Goal: Task Accomplishment & Management: Manage account settings

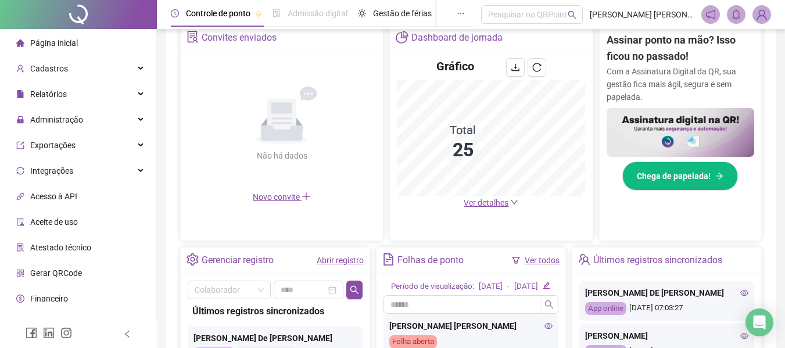
scroll to position [174, 0]
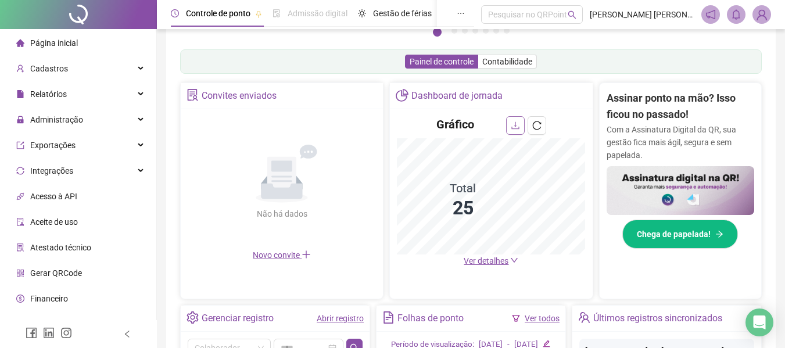
click at [517, 124] on icon "download" at bounding box center [515, 125] width 9 height 9
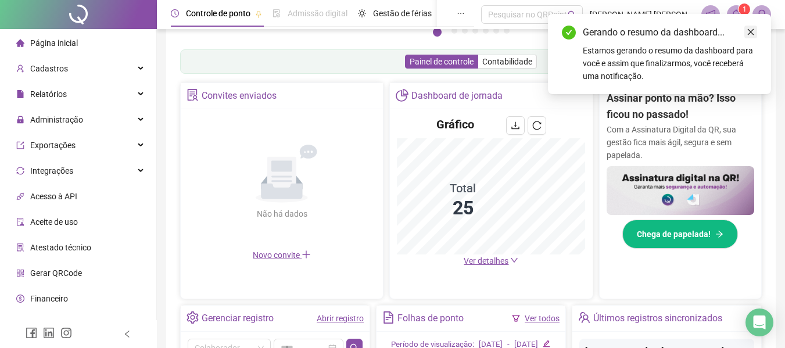
click at [749, 32] on icon "close" at bounding box center [751, 32] width 8 height 8
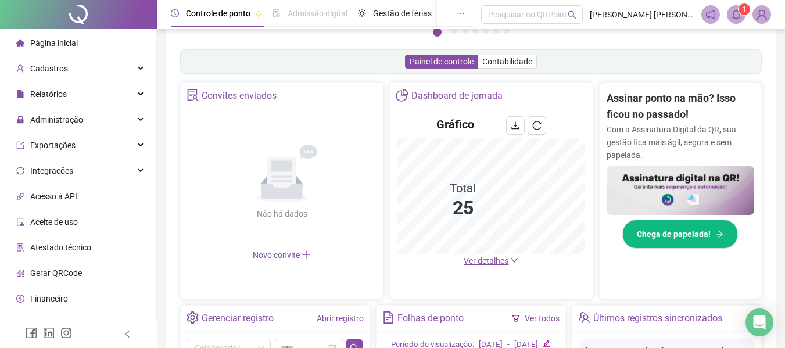
click at [739, 14] on icon "bell" at bounding box center [736, 14] width 8 height 10
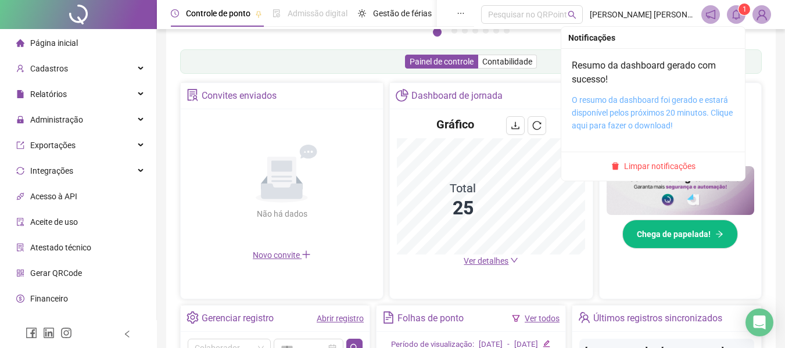
click at [636, 102] on link "O resumo da dashboard foi gerado e estará disponível pelos próximos 20 minutos.…" at bounding box center [652, 112] width 161 height 35
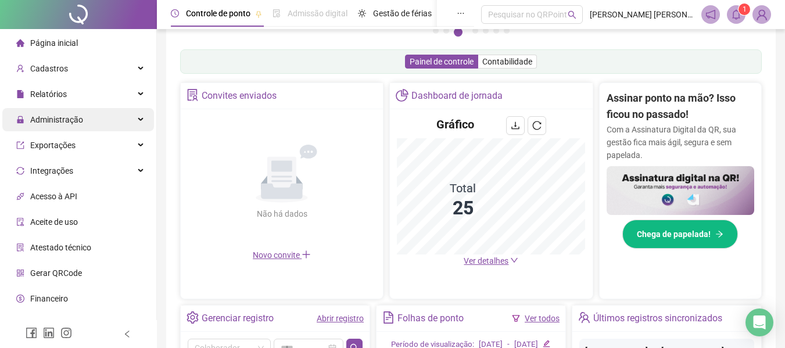
click at [127, 116] on div "Administração" at bounding box center [78, 119] width 152 height 23
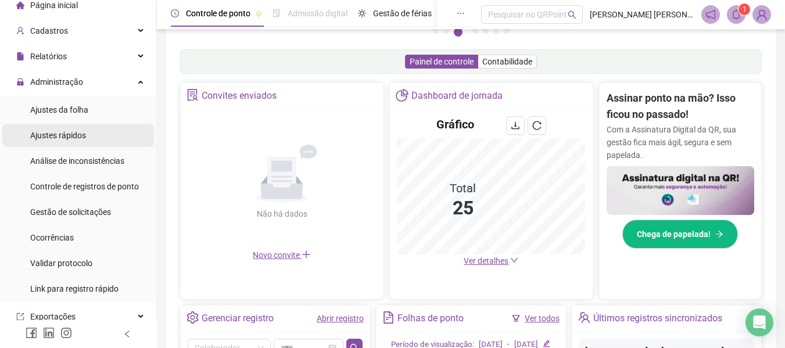
scroll to position [58, 0]
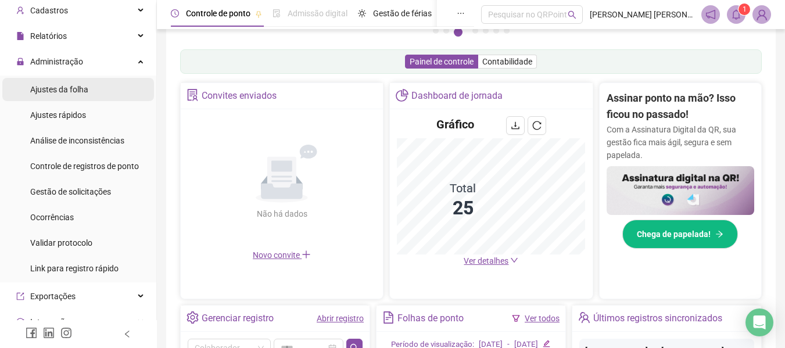
click at [78, 88] on span "Ajustes da folha" at bounding box center [59, 89] width 58 height 9
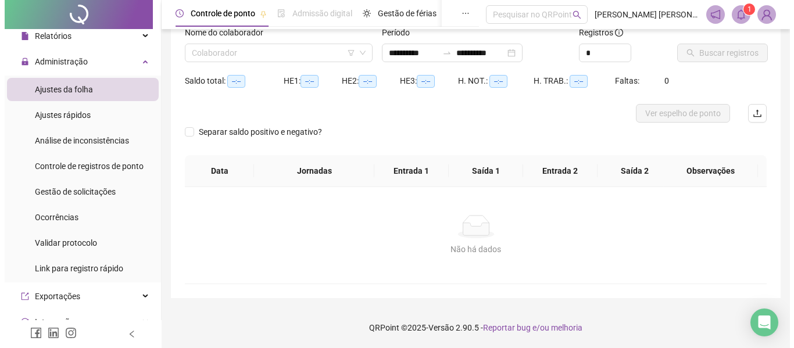
scroll to position [81, 0]
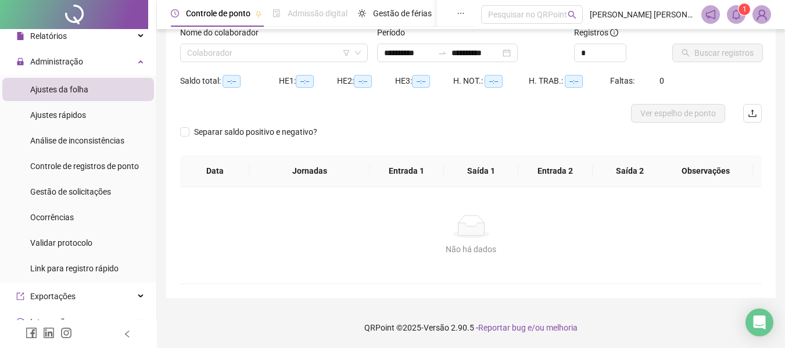
type input "**********"
click at [344, 51] on icon "filter" at bounding box center [346, 53] width 6 height 6
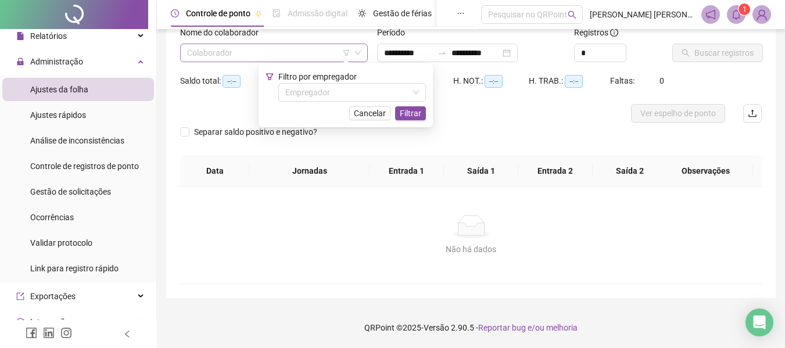
click at [286, 55] on input "search" at bounding box center [268, 52] width 163 height 17
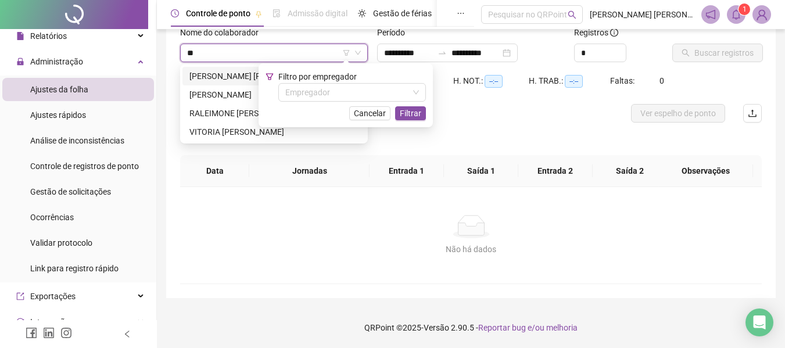
type input "***"
click at [229, 94] on div "[PERSON_NAME]" at bounding box center [273, 94] width 169 height 13
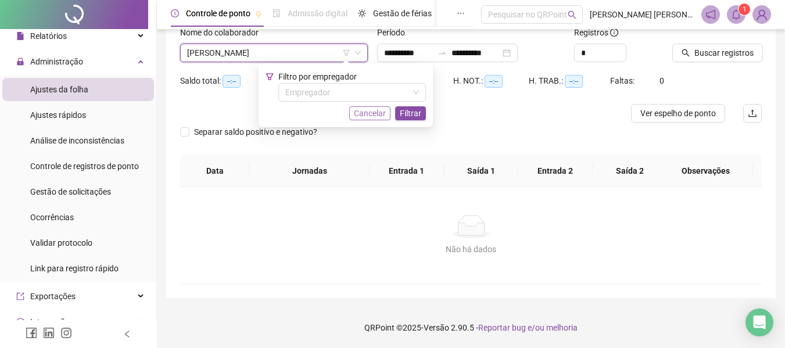
click at [376, 109] on span "Cancelar" at bounding box center [370, 113] width 32 height 13
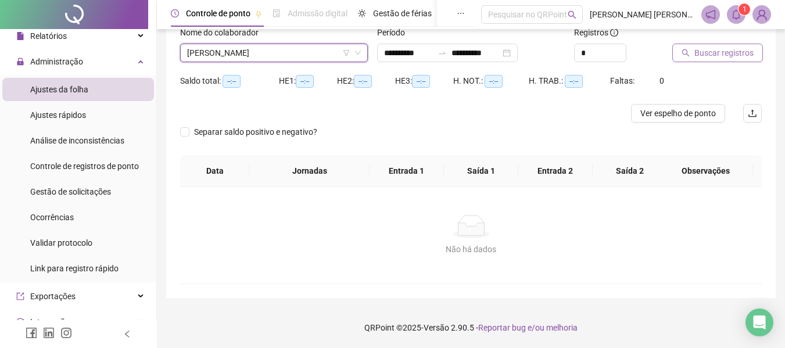
click at [695, 55] on span "Buscar registros" at bounding box center [723, 52] width 59 height 13
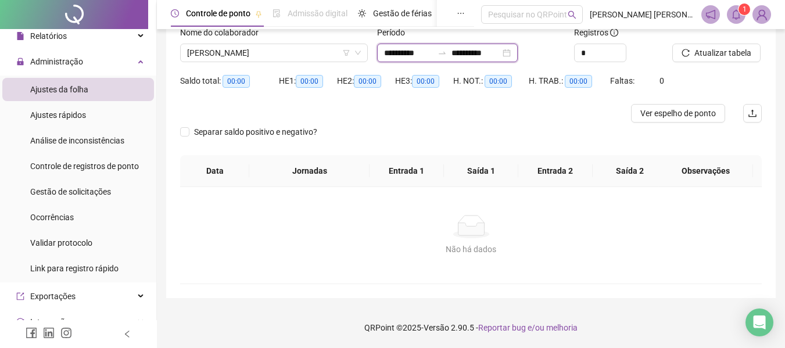
click at [490, 53] on input "**********" at bounding box center [475, 52] width 49 height 13
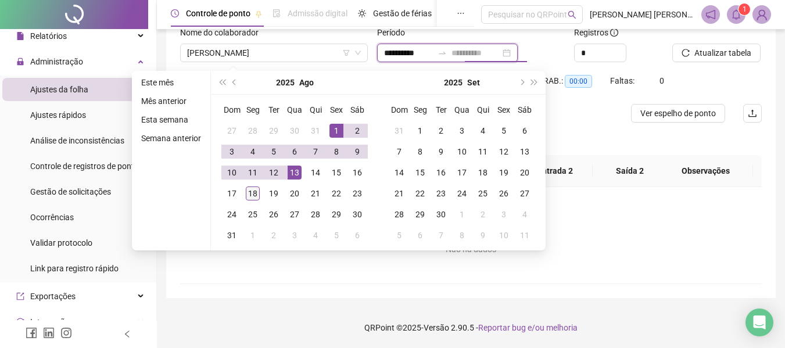
type input "**********"
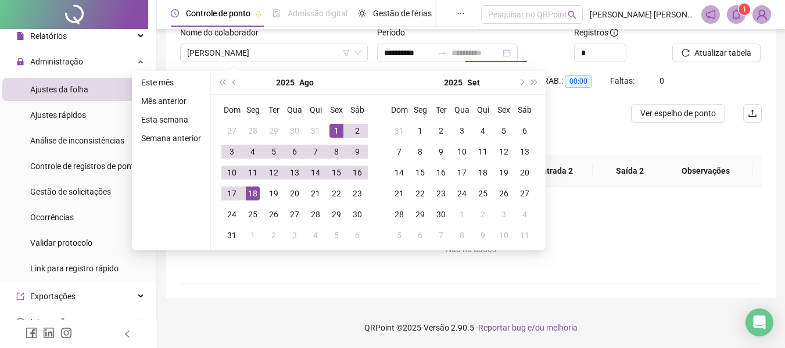
click at [252, 192] on div "18" at bounding box center [253, 194] width 14 height 14
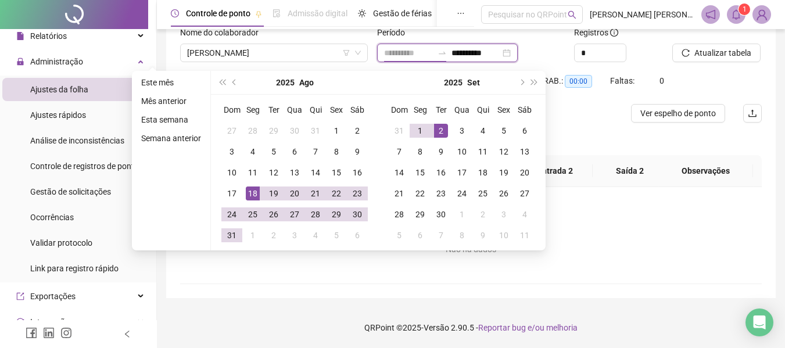
type input "**********"
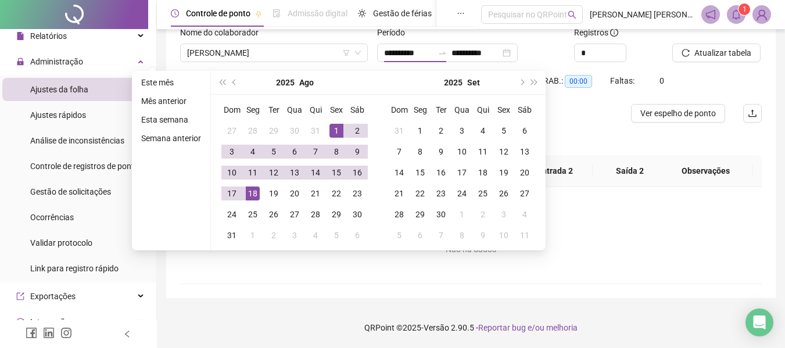
click at [640, 57] on div "*" at bounding box center [618, 53] width 89 height 19
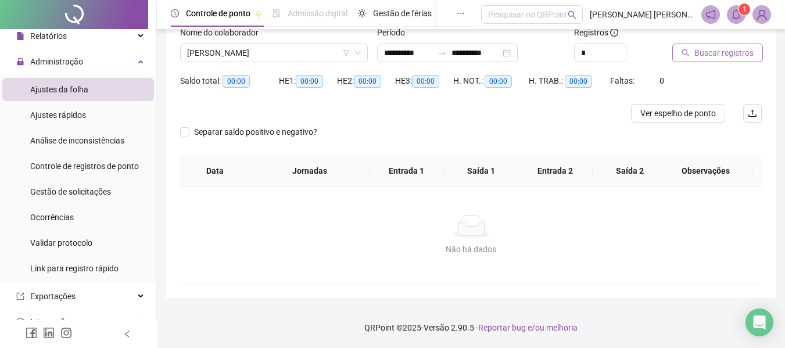
click at [715, 57] on span "Buscar registros" at bounding box center [723, 52] width 59 height 13
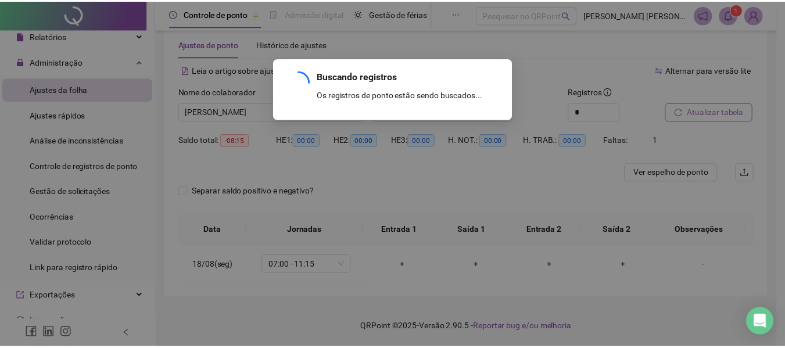
scroll to position [21, 0]
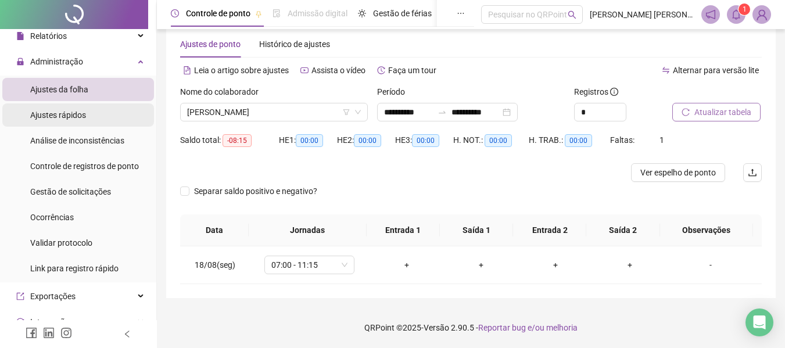
click at [63, 110] on span "Ajustes rápidos" at bounding box center [58, 114] width 56 height 9
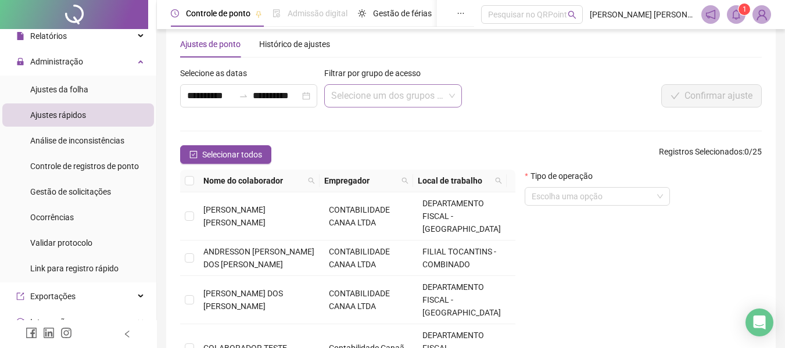
click at [382, 99] on input "search" at bounding box center [387, 96] width 113 height 22
click at [345, 99] on input "search" at bounding box center [387, 96] width 113 height 22
click at [565, 205] on input "search" at bounding box center [592, 196] width 121 height 17
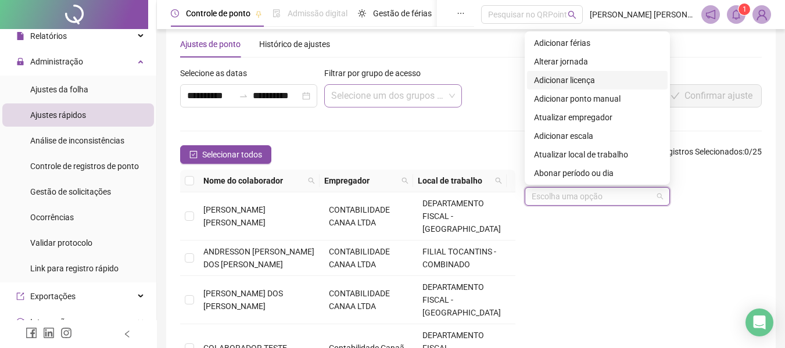
click at [353, 91] on input "search" at bounding box center [387, 96] width 113 height 22
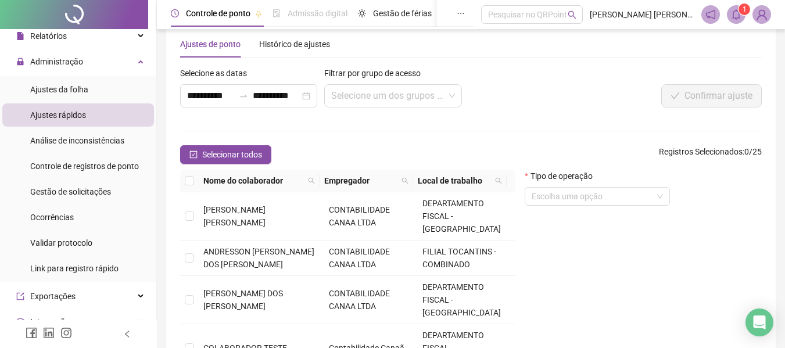
click at [286, 132] on form "**********" at bounding box center [471, 233] width 582 height 332
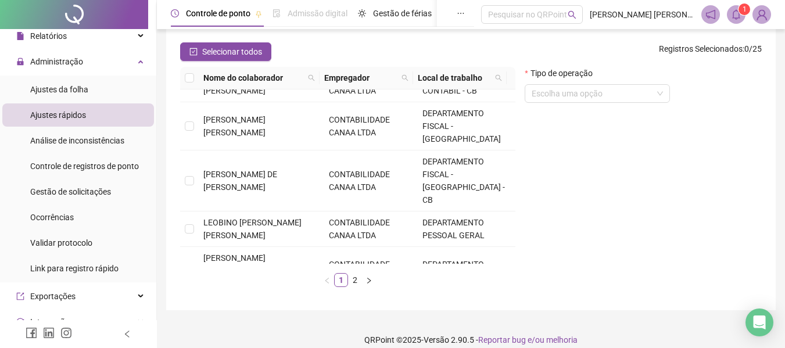
scroll to position [137, 0]
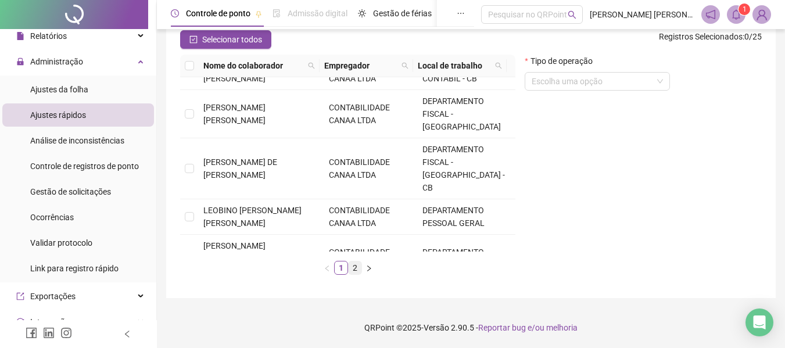
click at [354, 270] on link "2" at bounding box center [355, 267] width 13 height 13
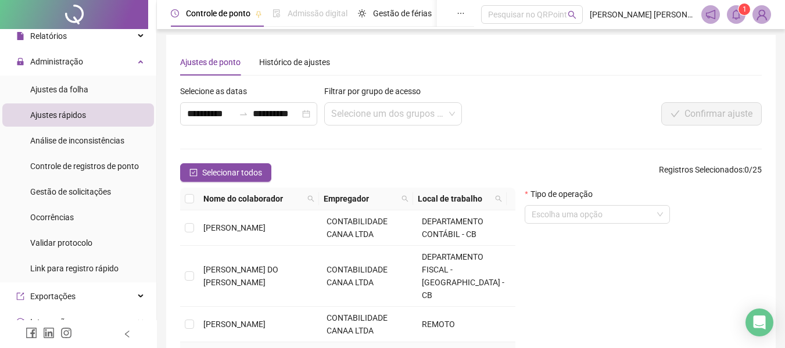
scroll to position [0, 0]
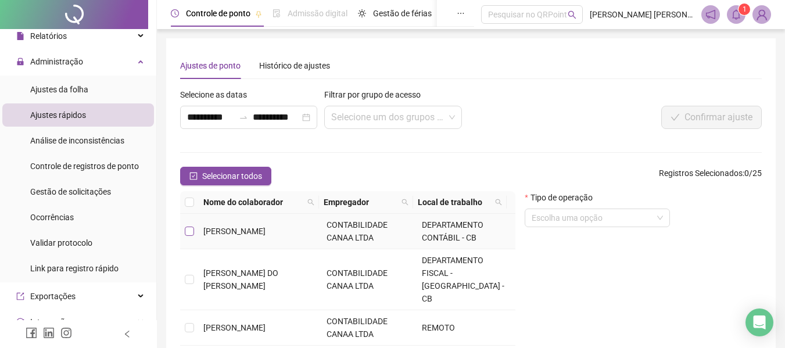
click at [187, 236] on label at bounding box center [189, 231] width 9 height 13
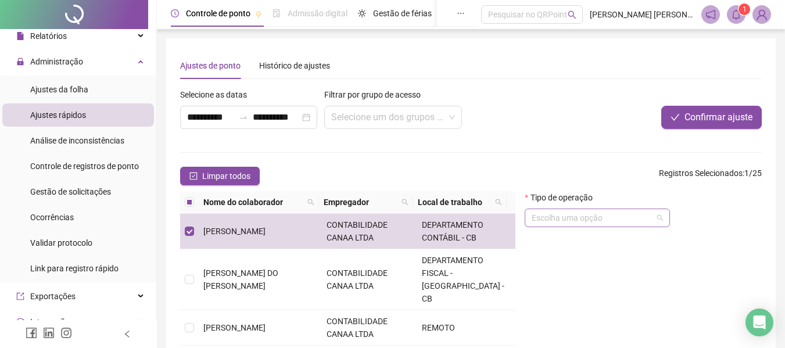
click at [576, 222] on input "search" at bounding box center [592, 217] width 121 height 17
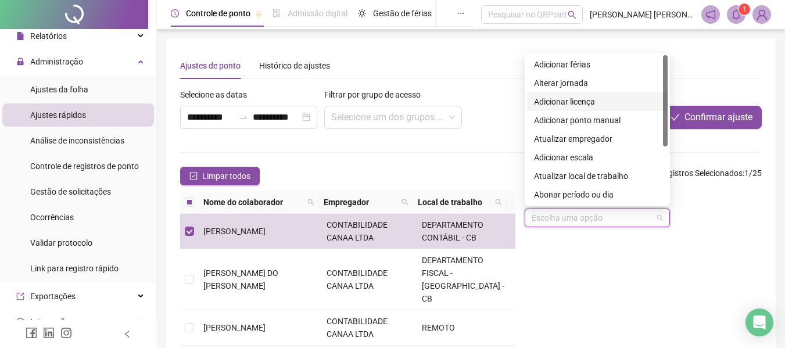
click at [580, 101] on div "Adicionar licença" at bounding box center [597, 101] width 127 height 13
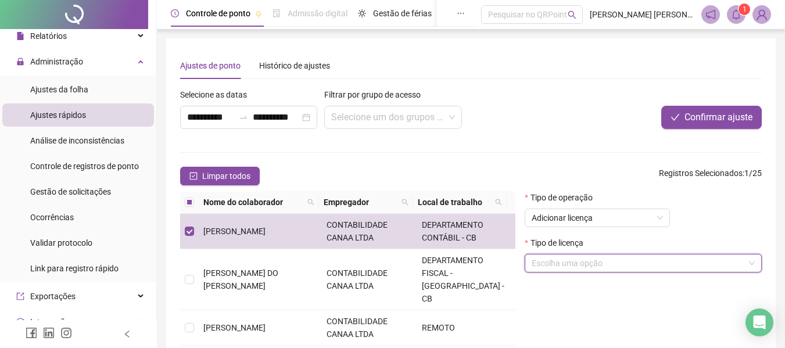
click at [592, 262] on input "search" at bounding box center [638, 262] width 213 height 17
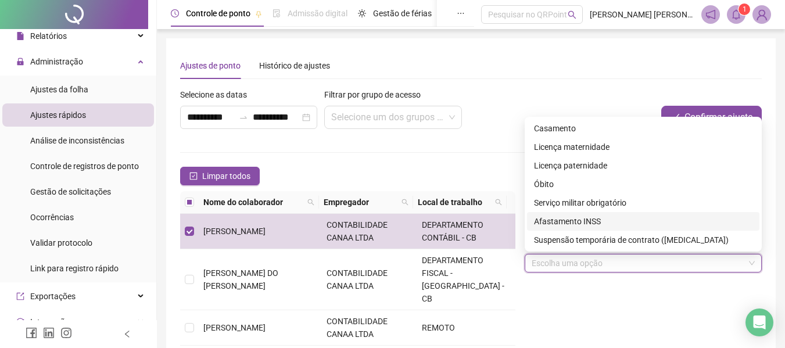
click at [593, 217] on div "Afastamento INSS" at bounding box center [643, 221] width 218 height 13
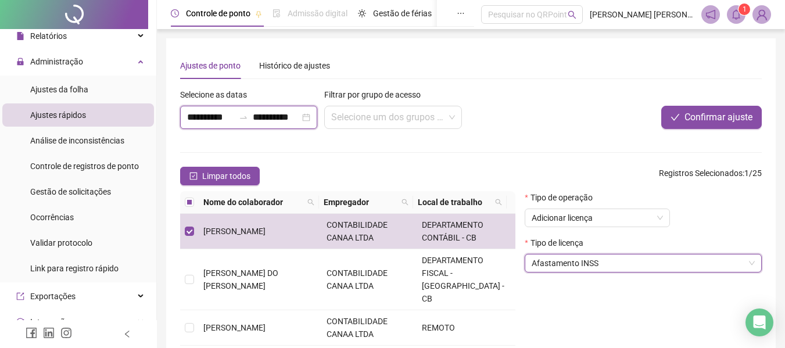
click at [264, 119] on input "**********" at bounding box center [276, 117] width 47 height 14
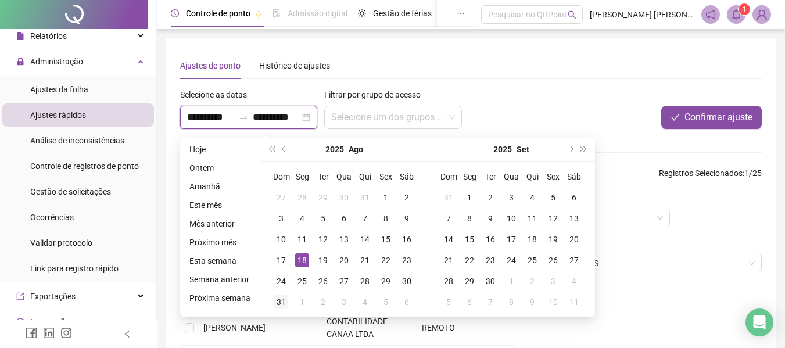
type input "**********"
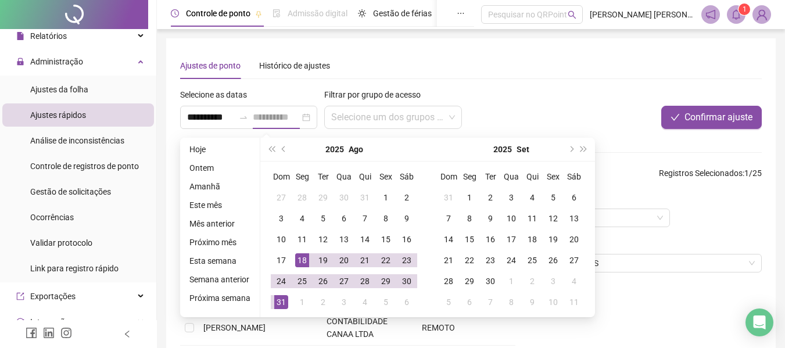
click at [275, 303] on div "31" at bounding box center [281, 302] width 14 height 14
type input "**********"
click at [627, 138] on form "**********" at bounding box center [471, 254] width 582 height 332
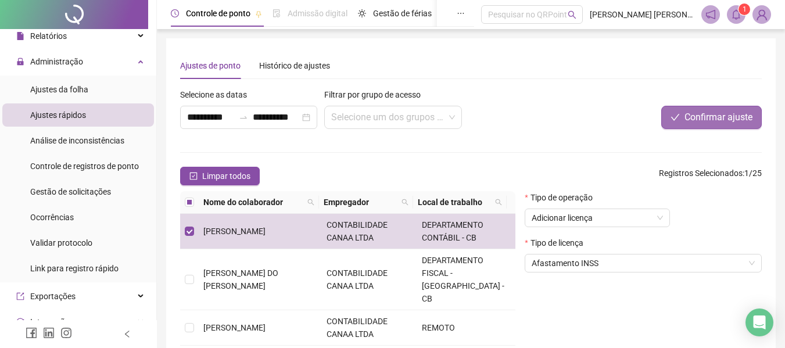
click at [690, 113] on span "Confirmar ajuste" at bounding box center [718, 117] width 68 height 14
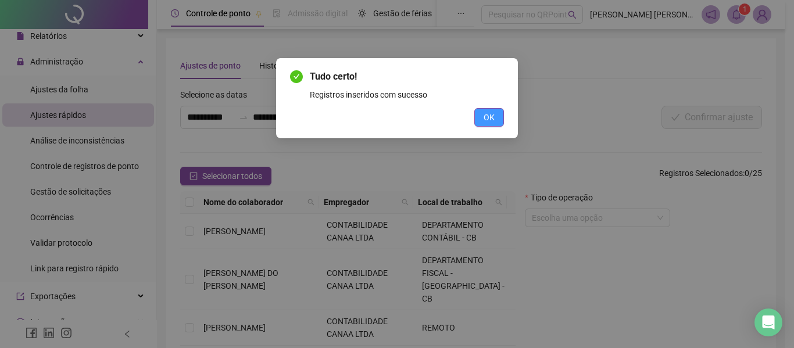
click at [492, 113] on span "OK" at bounding box center [488, 117] width 11 height 13
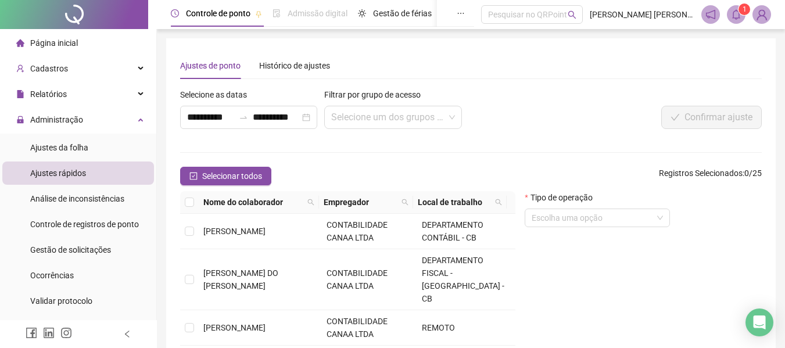
click at [71, 46] on span "Página inicial" at bounding box center [54, 42] width 48 height 9
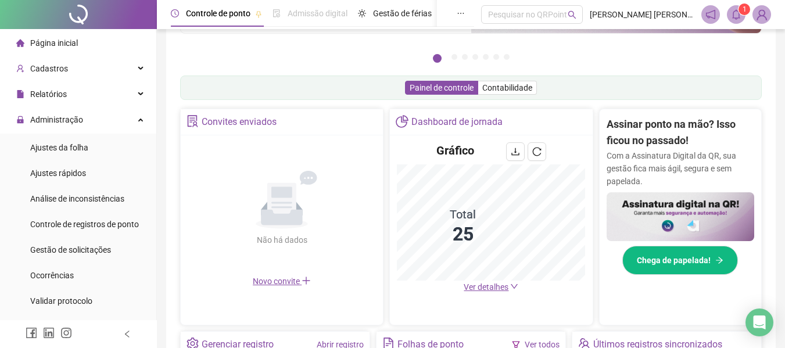
scroll to position [232, 0]
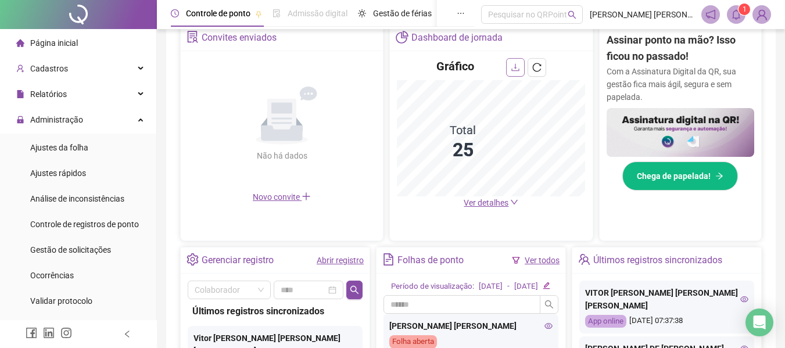
click at [510, 63] on button "button" at bounding box center [515, 67] width 19 height 19
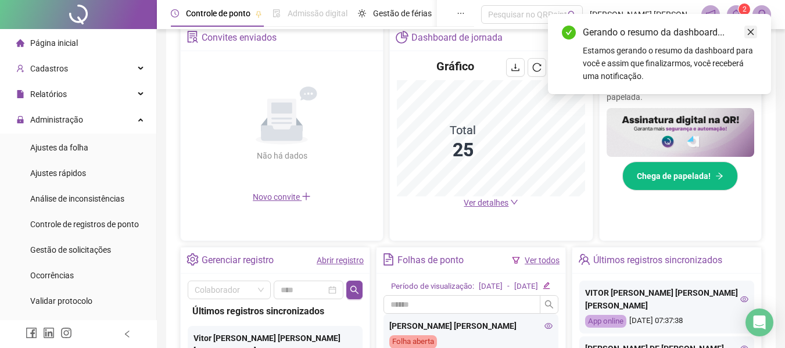
click at [756, 33] on link "Close" at bounding box center [750, 32] width 13 height 13
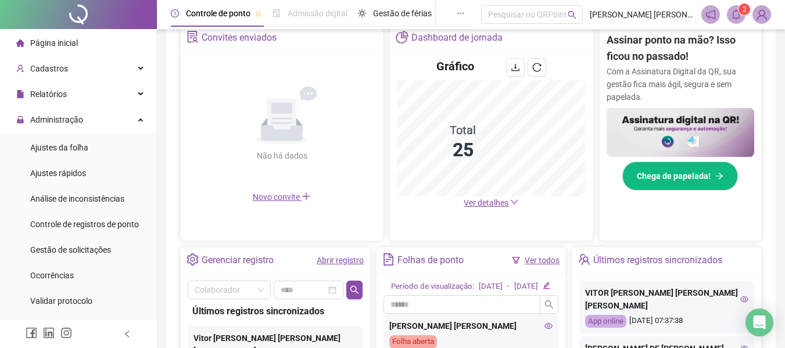
click at [736, 12] on icon "bell" at bounding box center [736, 14] width 10 height 10
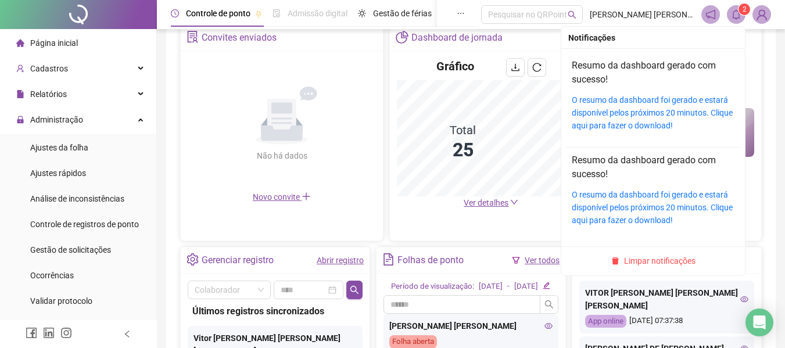
click at [617, 106] on div "O resumo da dashboard foi gerado e estará disponível pelos próximos 20 minutos.…" at bounding box center [653, 113] width 163 height 38
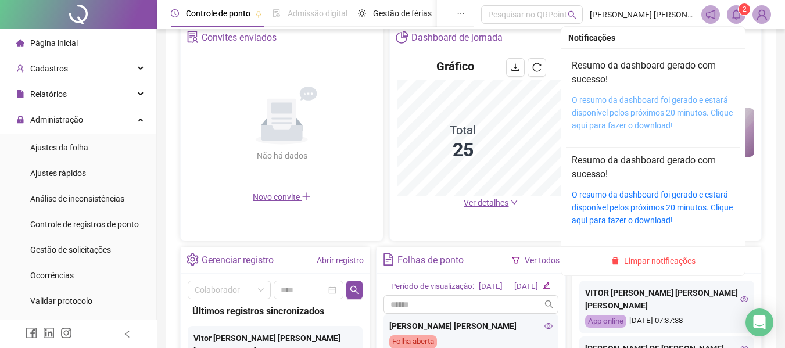
click at [616, 112] on link "O resumo da dashboard foi gerado e estará disponível pelos próximos 20 minutos.…" at bounding box center [652, 112] width 161 height 35
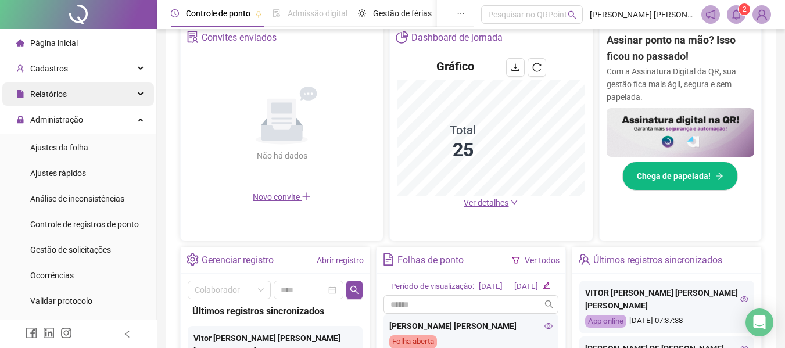
click at [105, 94] on div "Relatórios" at bounding box center [78, 94] width 152 height 23
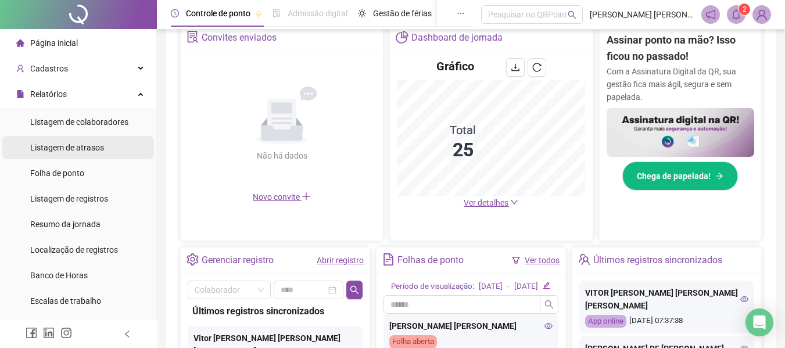
click at [88, 147] on span "Listagem de atrasos" at bounding box center [67, 147] width 74 height 9
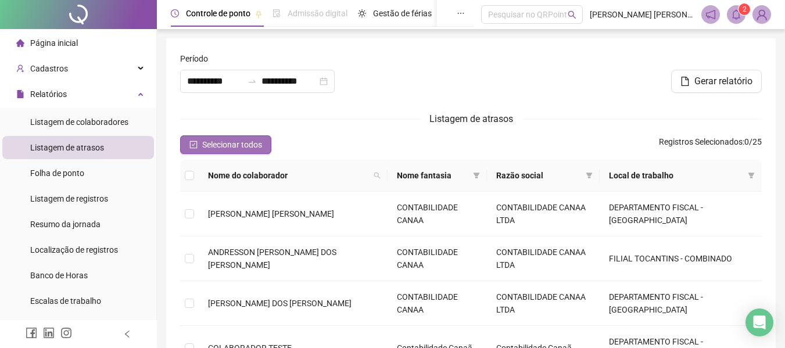
click at [206, 147] on span "Selecionar todos" at bounding box center [232, 144] width 60 height 13
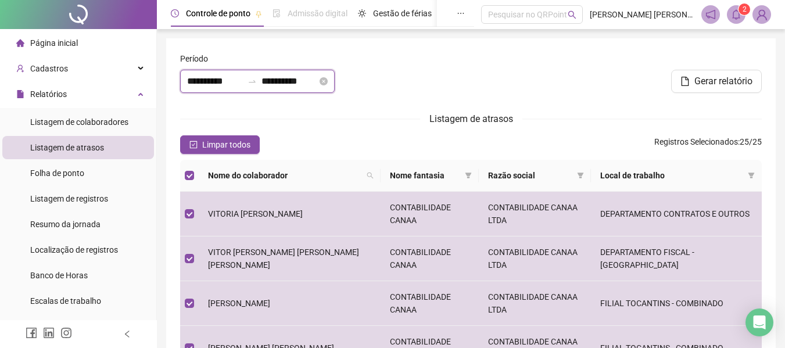
click at [317, 81] on input "**********" at bounding box center [289, 81] width 56 height 14
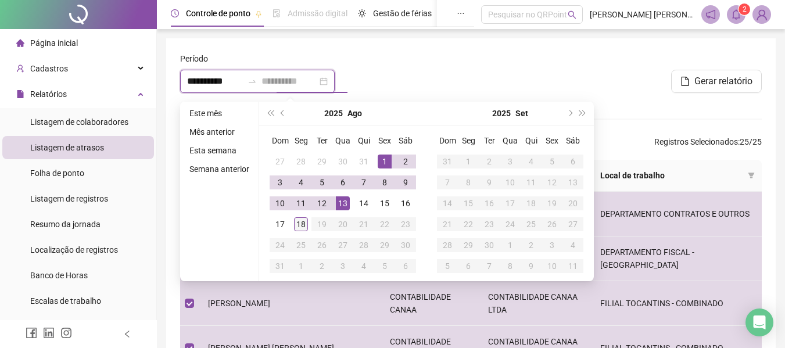
type input "**********"
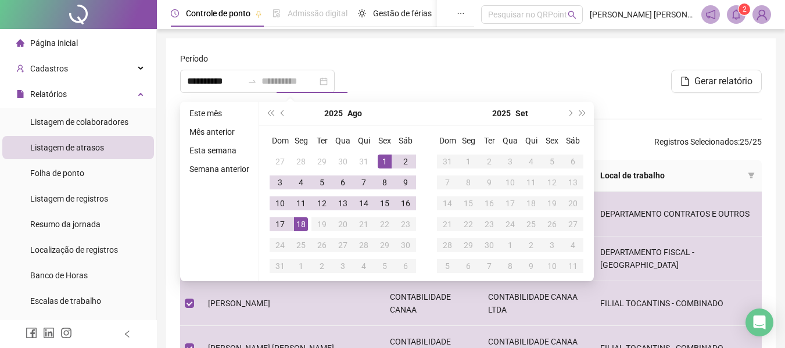
click at [299, 220] on div "18" at bounding box center [301, 224] width 14 height 14
click at [544, 52] on div at bounding box center [569, 60] width 385 height 17
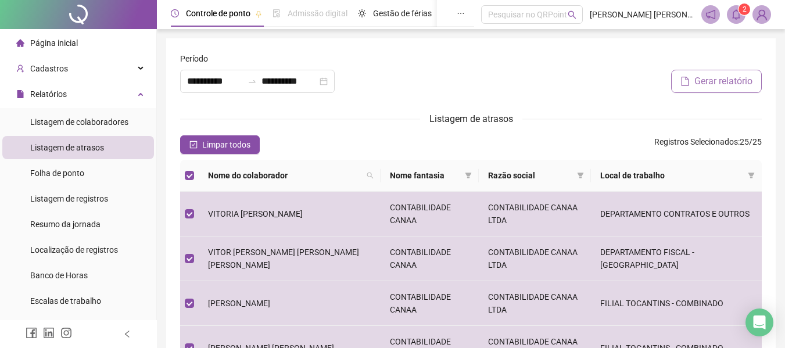
click at [697, 83] on span "Gerar relatório" at bounding box center [723, 81] width 58 height 14
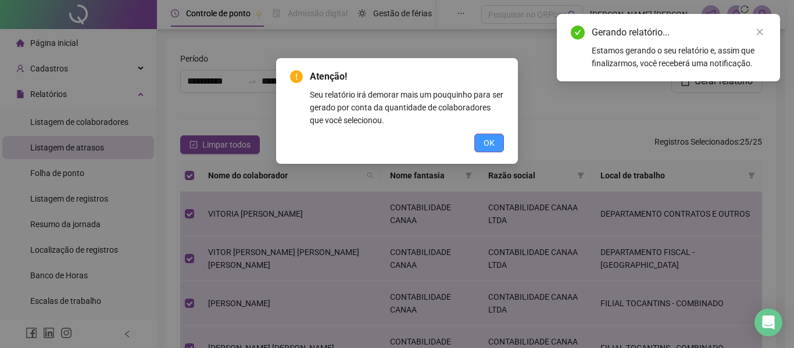
click at [490, 137] on span "OK" at bounding box center [488, 143] width 11 height 13
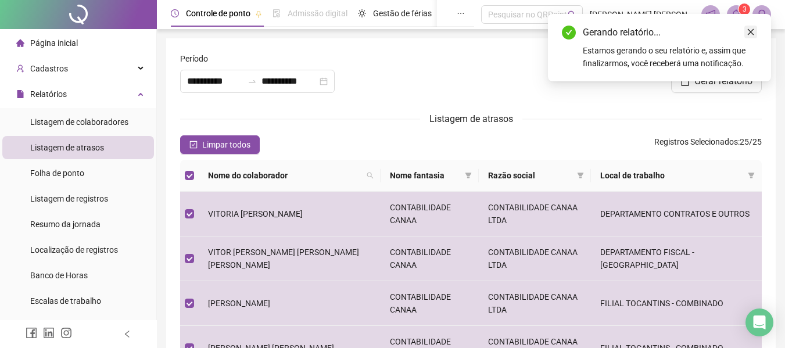
click at [751, 32] on icon "close" at bounding box center [751, 32] width 6 height 6
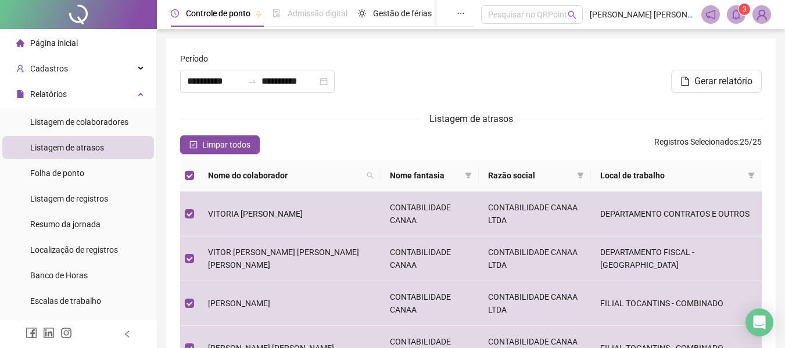
click at [733, 8] on span at bounding box center [736, 14] width 19 height 19
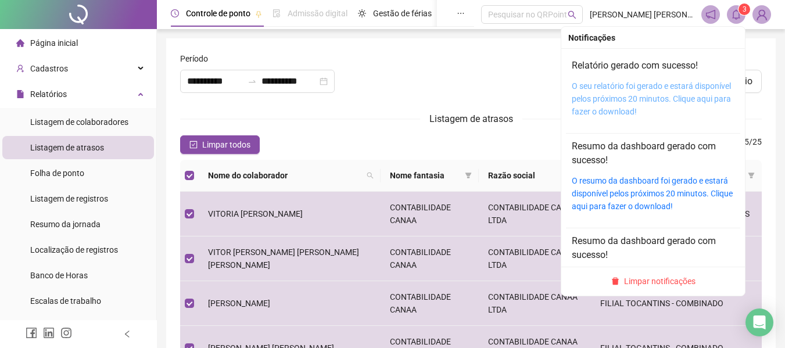
click at [623, 98] on link "O seu relatório foi gerado e estará disponível pelos próximos 20 minutos. Cliqu…" at bounding box center [651, 98] width 159 height 35
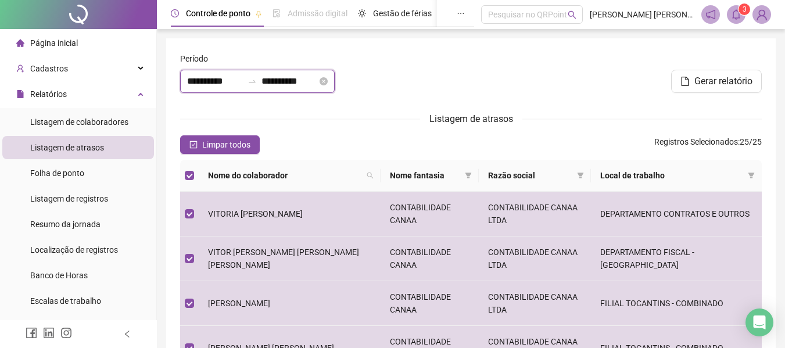
click at [223, 75] on input "**********" at bounding box center [215, 81] width 56 height 14
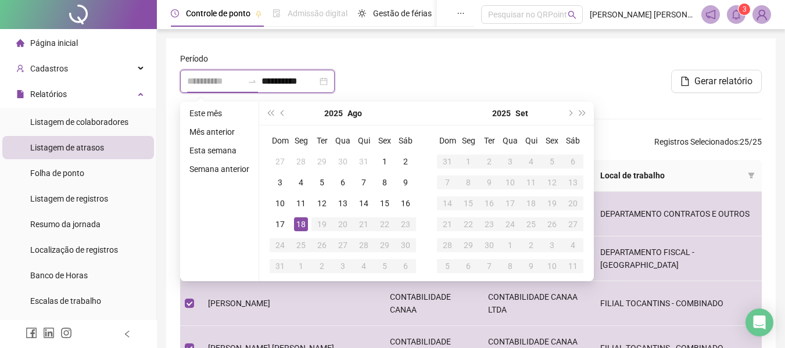
type input "**********"
click at [301, 221] on div "18" at bounding box center [301, 224] width 14 height 14
type input "**********"
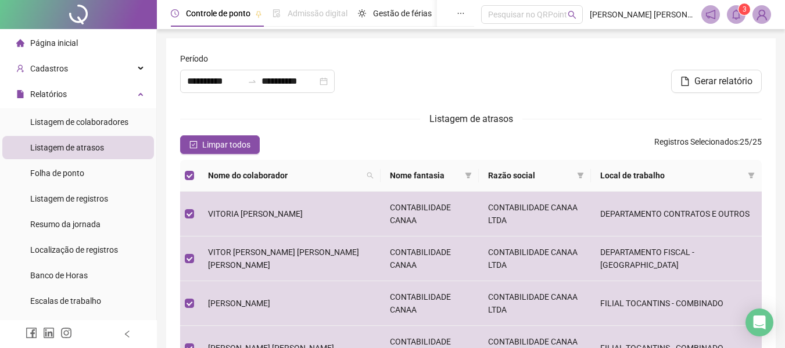
click at [415, 60] on div at bounding box center [569, 60] width 385 height 17
click at [708, 76] on span "Gerar relatório" at bounding box center [723, 81] width 58 height 14
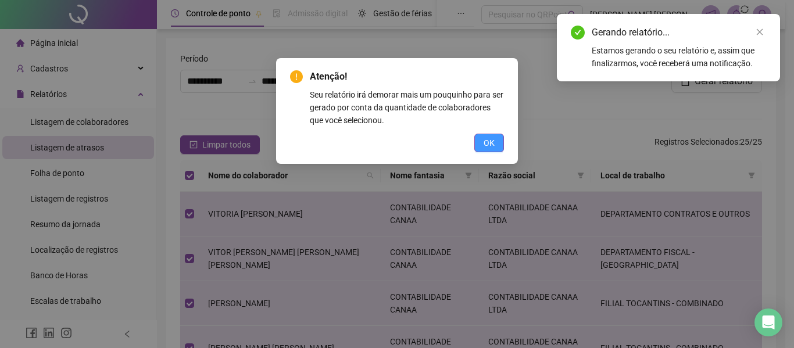
click at [497, 145] on button "OK" at bounding box center [489, 143] width 30 height 19
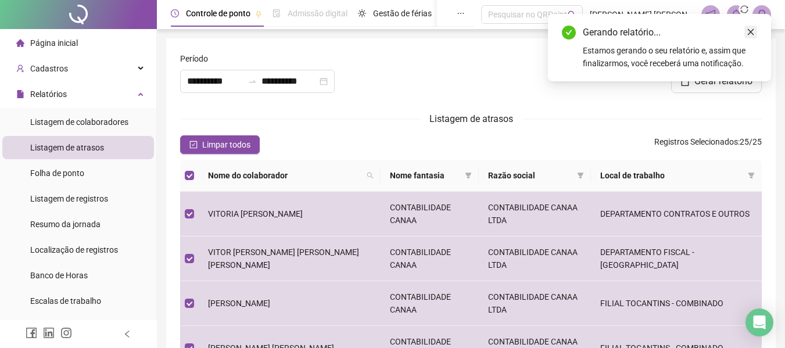
click at [752, 28] on icon "close" at bounding box center [751, 32] width 8 height 8
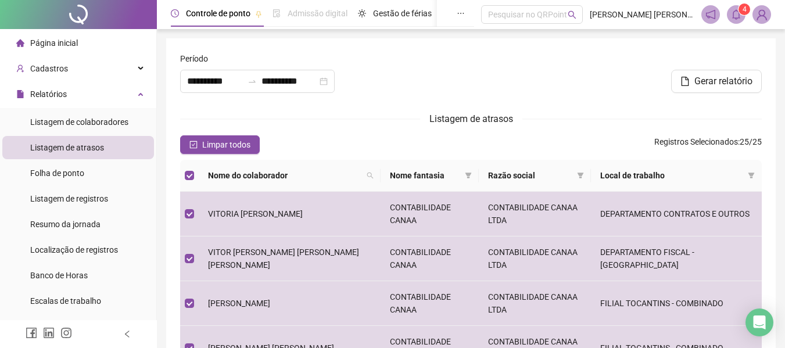
click at [734, 8] on span at bounding box center [736, 14] width 19 height 19
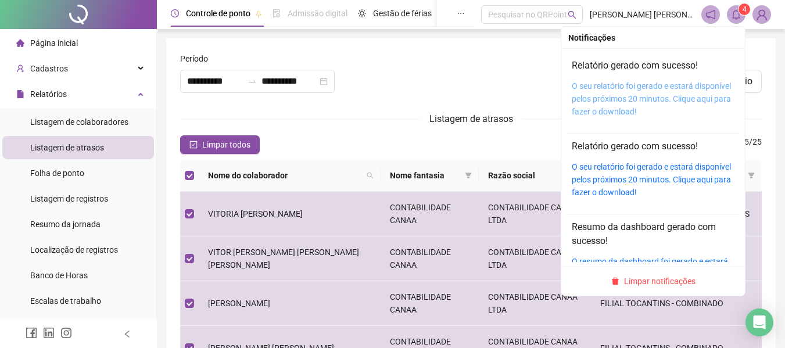
click at [632, 83] on link "O seu relatório foi gerado e estará disponível pelos próximos 20 minutos. Cliqu…" at bounding box center [651, 98] width 159 height 35
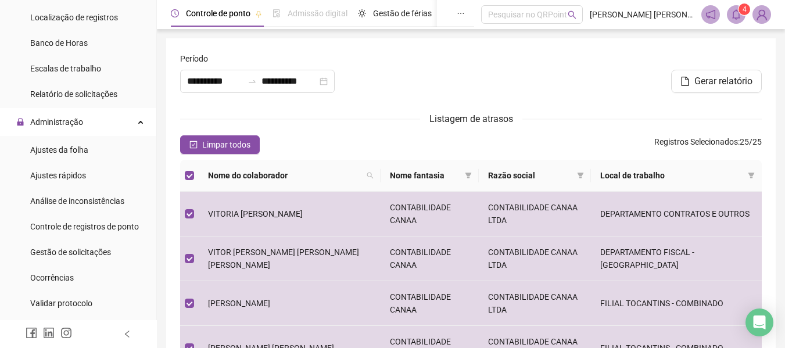
scroll to position [291, 0]
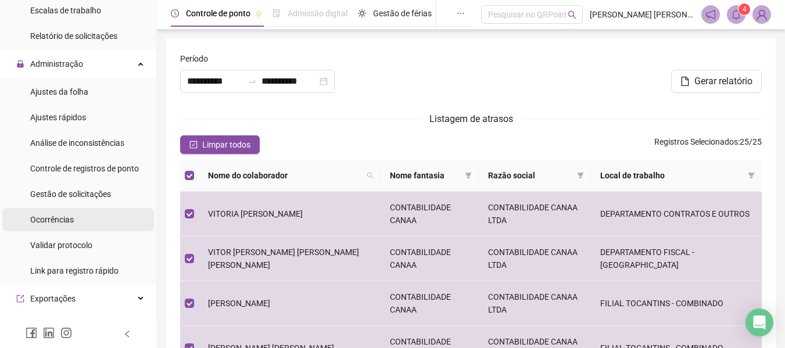
click at [51, 221] on span "Ocorrências" at bounding box center [52, 219] width 44 height 9
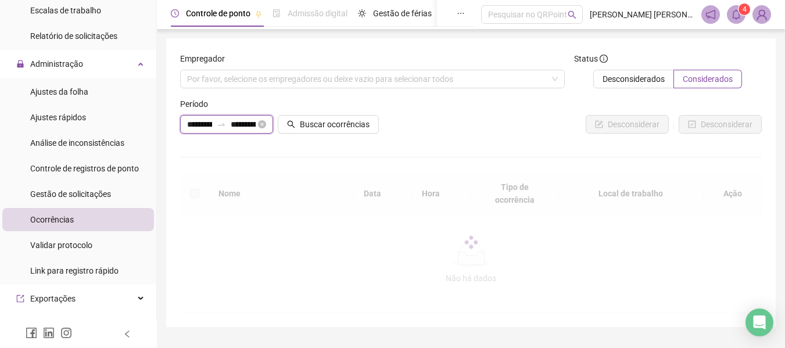
click at [205, 123] on input "**********" at bounding box center [199, 124] width 25 height 13
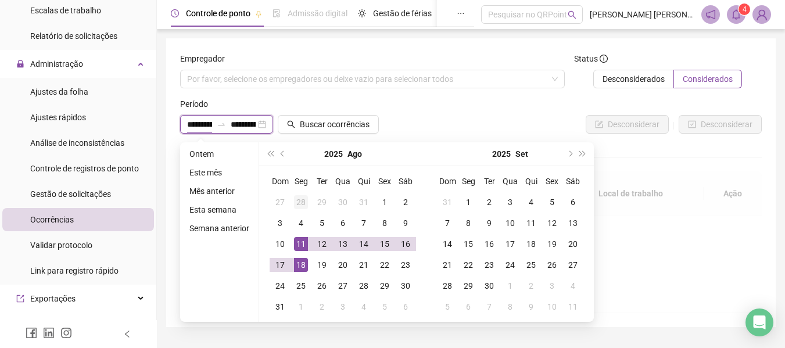
type input "**********"
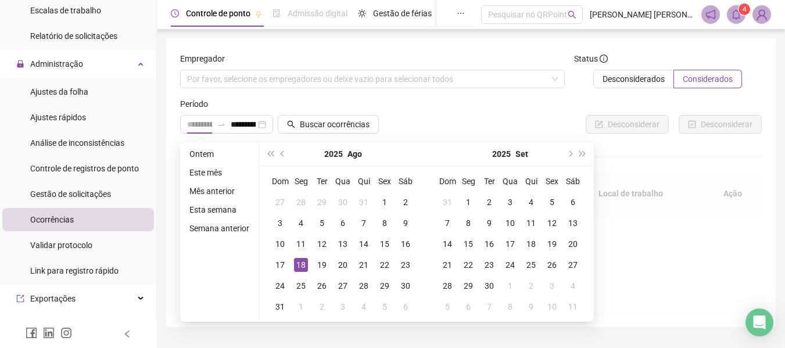
click at [303, 267] on div "18" at bounding box center [301, 265] width 14 height 14
type input "**********"
click at [302, 262] on div "18" at bounding box center [301, 265] width 14 height 14
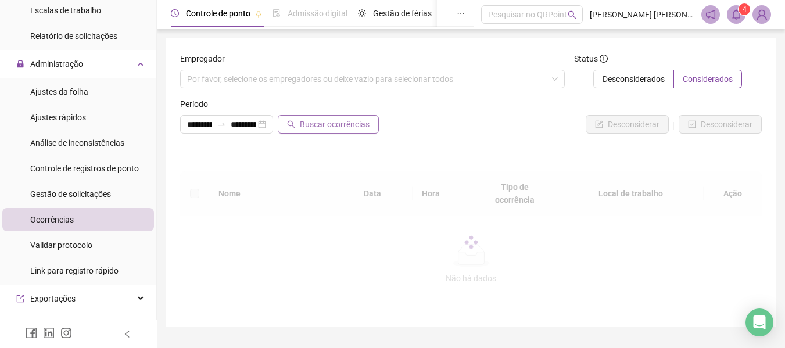
click at [334, 127] on span "Buscar ocorrências" at bounding box center [335, 124] width 70 height 13
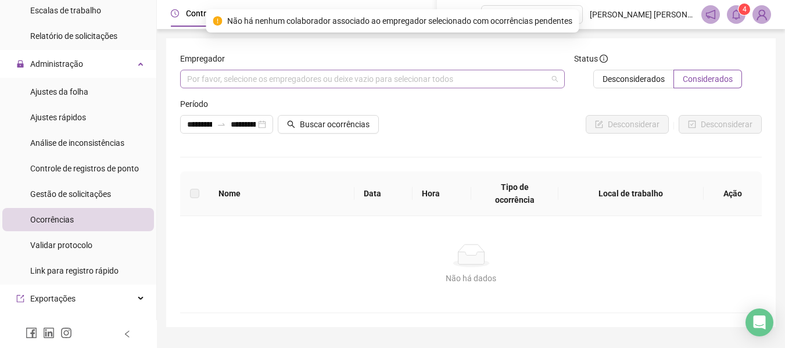
click at [490, 74] on div "Por favor, selecione os empregadores ou deixe vazio para selecionar todos" at bounding box center [372, 79] width 385 height 19
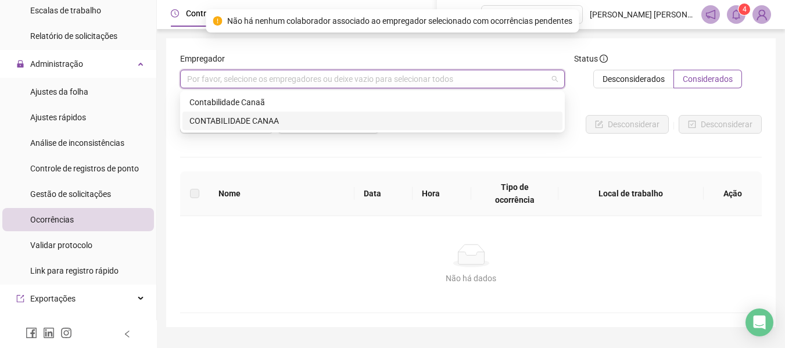
click at [258, 119] on div "CONTABILIDADE CANAA" at bounding box center [372, 120] width 366 height 13
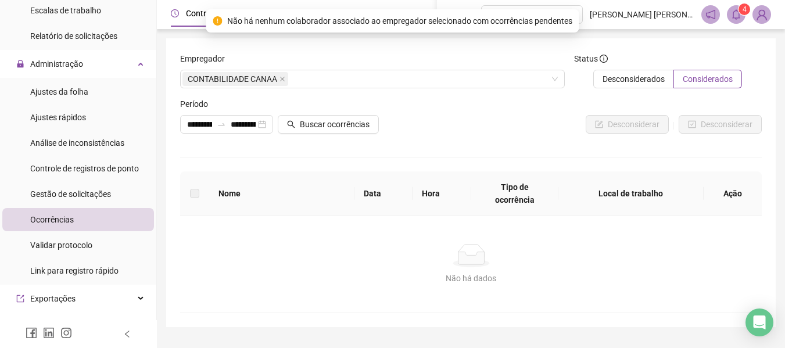
click at [557, 148] on form "**********" at bounding box center [471, 182] width 582 height 261
click at [310, 127] on span "Buscar ocorrências" at bounding box center [335, 124] width 70 height 13
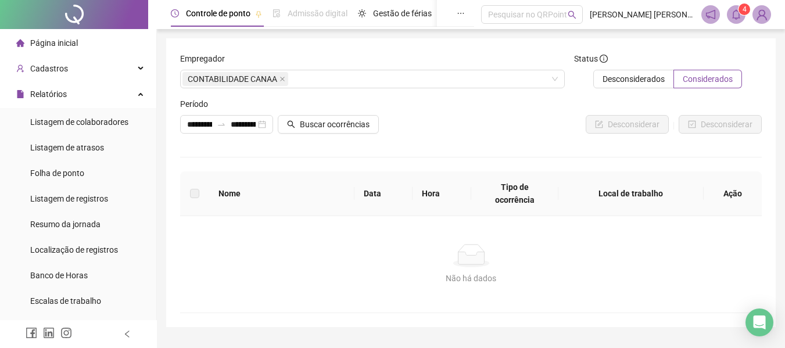
click at [62, 40] on span "Página inicial" at bounding box center [54, 42] width 48 height 9
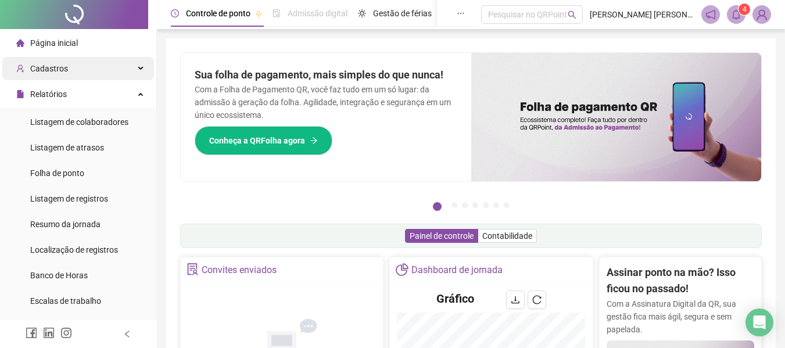
click at [80, 67] on div "Cadastros" at bounding box center [78, 68] width 152 height 23
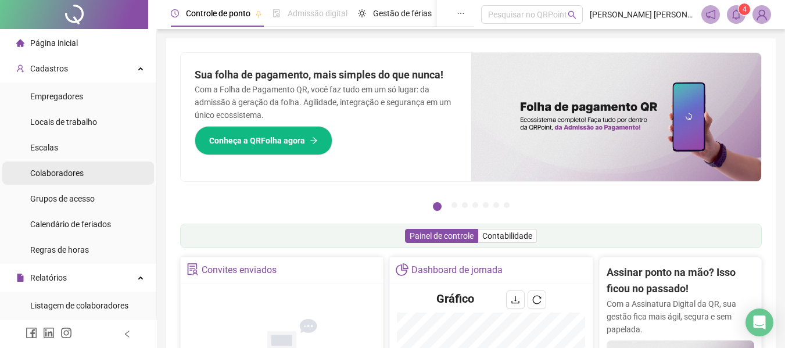
click at [66, 173] on span "Colaboradores" at bounding box center [56, 172] width 53 height 9
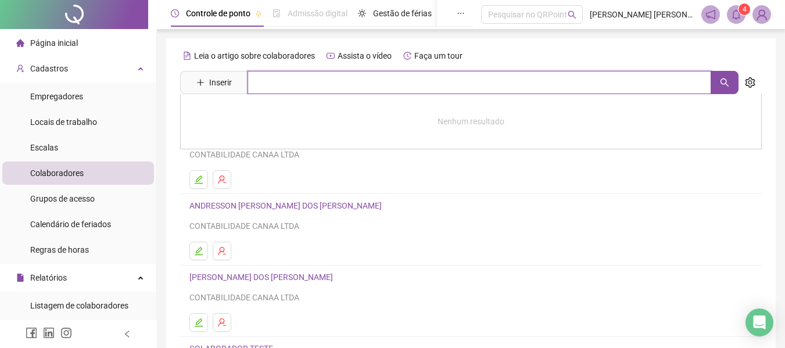
click at [340, 81] on input "text" at bounding box center [480, 82] width 464 height 23
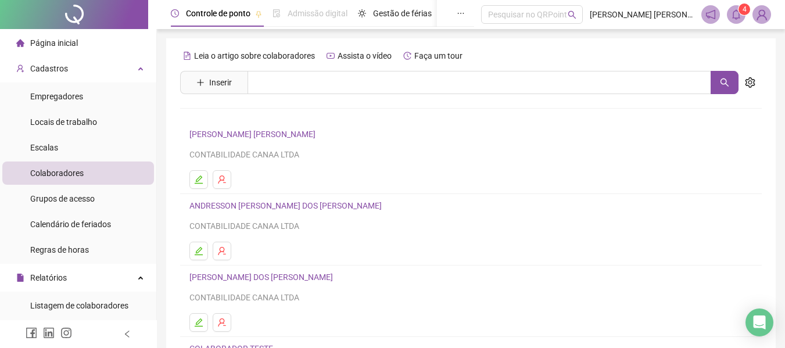
click at [514, 58] on div "Leia o artigo sobre colaboradores Assista o vídeo Faça um tour" at bounding box center [471, 55] width 582 height 19
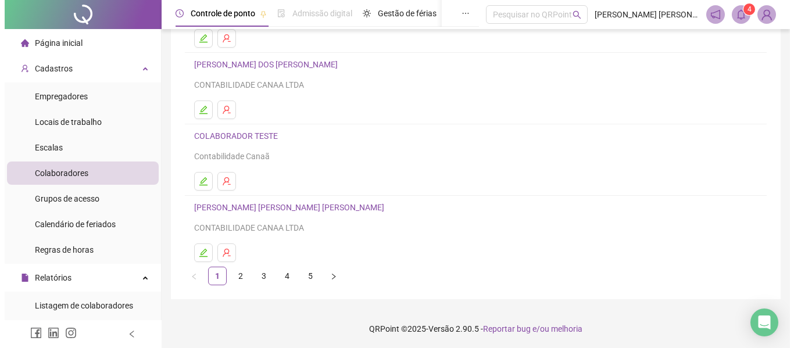
scroll to position [214, 0]
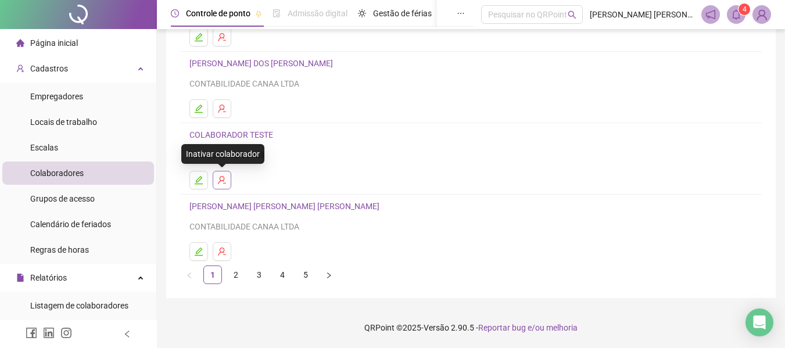
click at [224, 178] on icon "user-delete" at bounding box center [221, 179] width 9 height 9
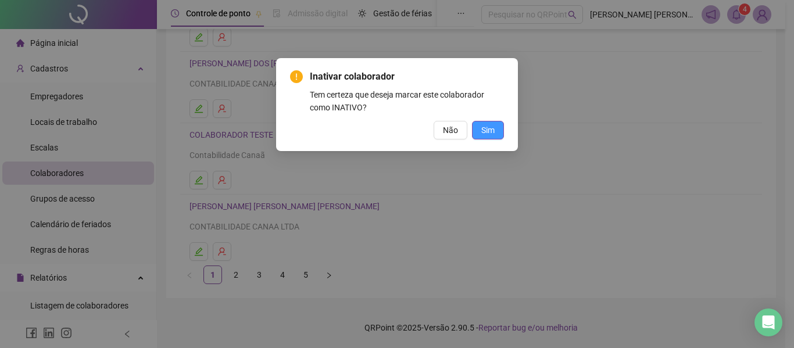
click at [492, 130] on span "Sim" at bounding box center [487, 130] width 13 height 13
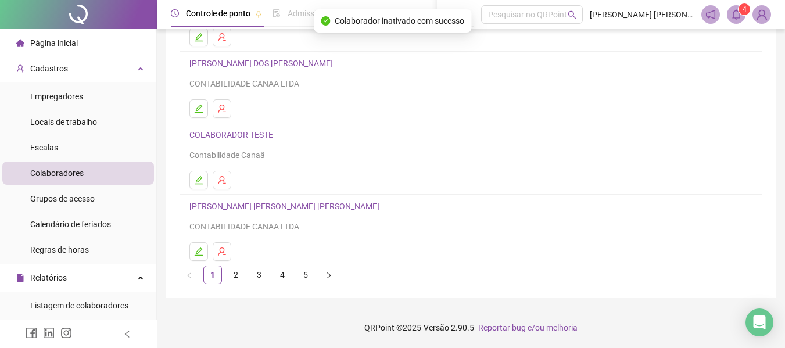
scroll to position [0, 0]
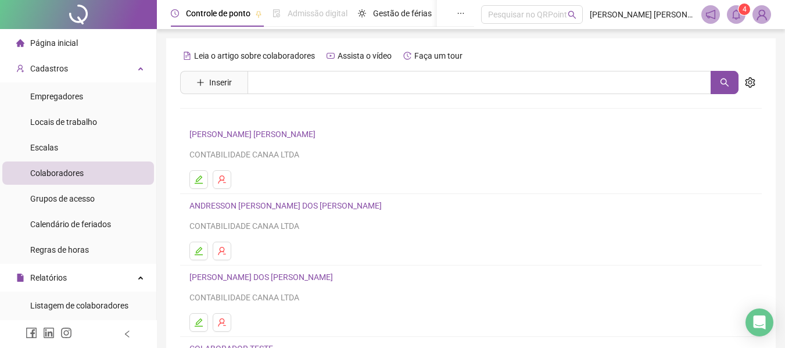
click at [48, 44] on span "Página inicial" at bounding box center [54, 42] width 48 height 9
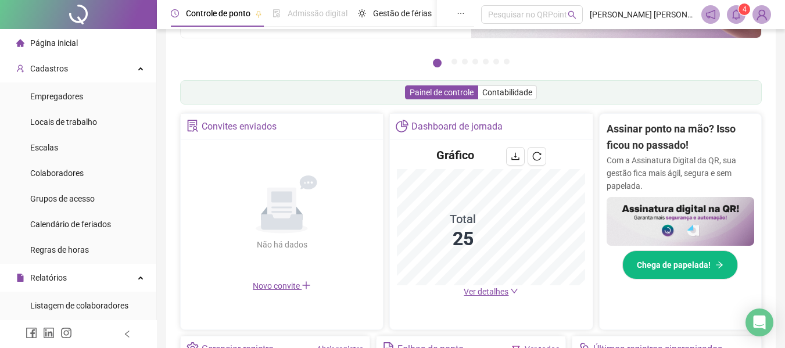
scroll to position [174, 0]
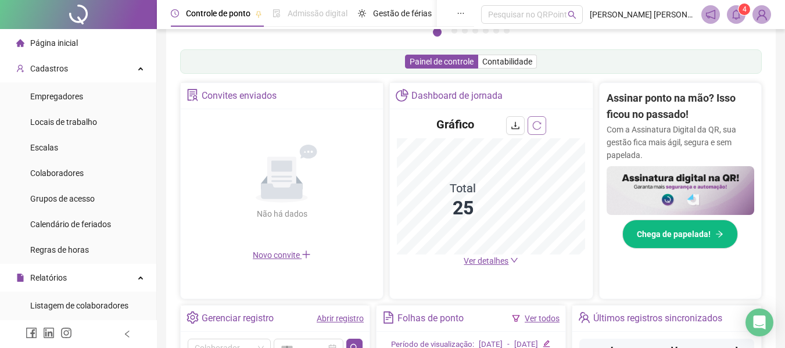
click at [541, 125] on icon "reload" at bounding box center [536, 125] width 9 height 9
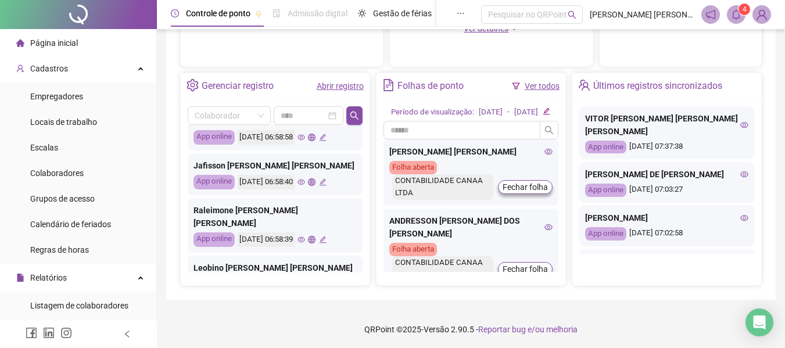
scroll to position [349, 0]
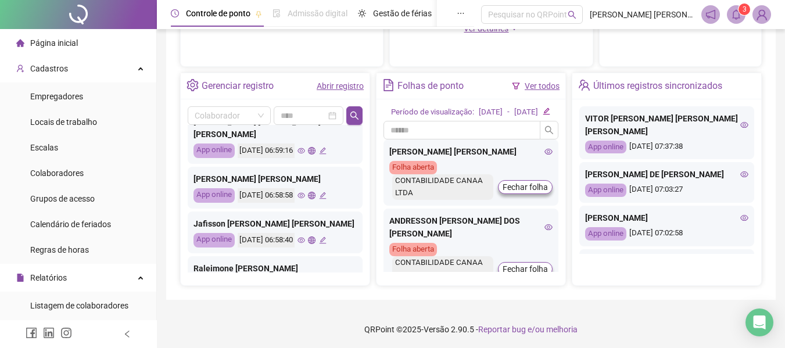
click at [305, 192] on icon "eye" at bounding box center [301, 196] width 8 height 8
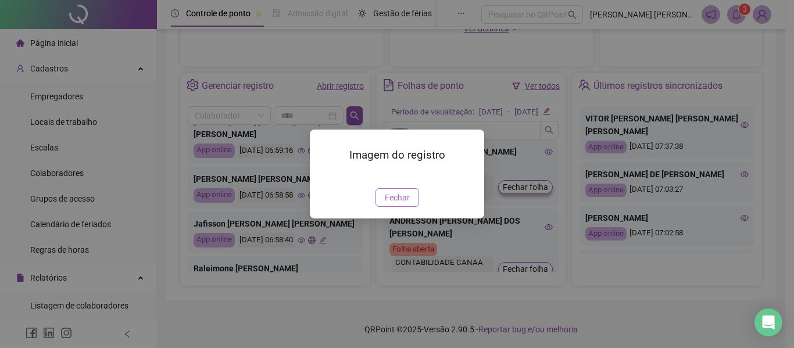
click at [397, 204] on span "Fechar" at bounding box center [397, 197] width 25 height 13
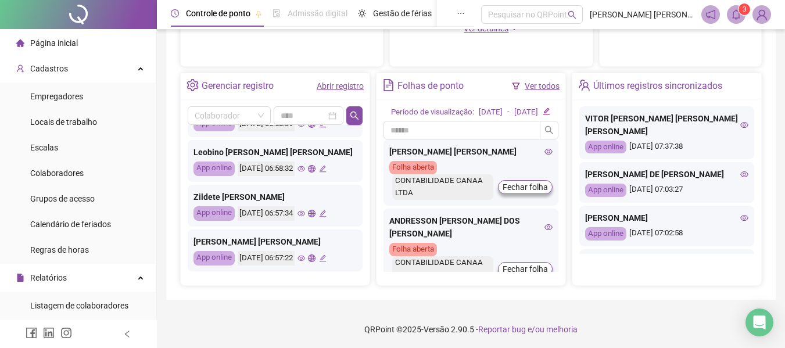
scroll to position [523, 0]
click at [305, 210] on icon "eye" at bounding box center [301, 213] width 8 height 6
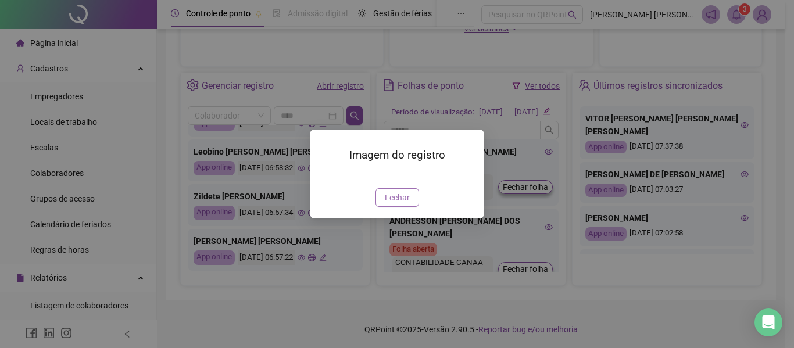
click at [408, 204] on span "Fechar" at bounding box center [397, 197] width 25 height 13
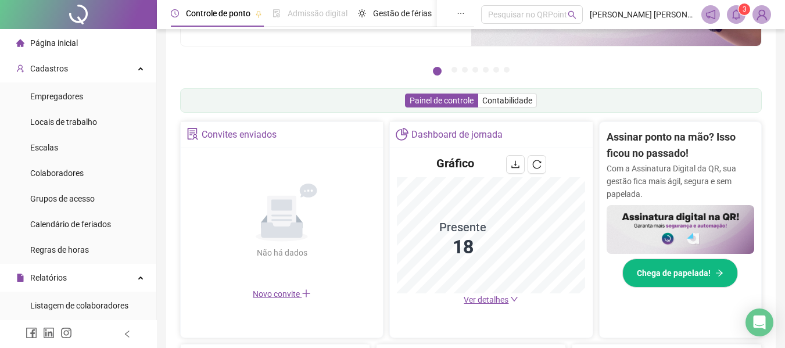
scroll to position [0, 0]
